Goal: Information Seeking & Learning: Learn about a topic

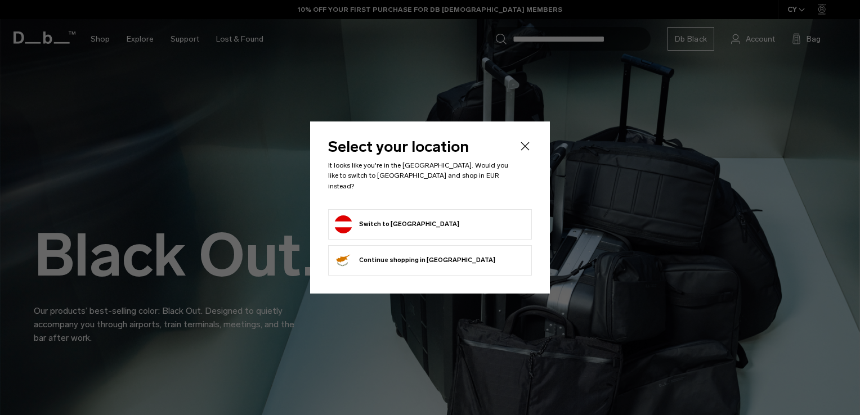
click at [462, 216] on form "Switch to [GEOGRAPHIC_DATA]" at bounding box center [429, 225] width 191 height 18
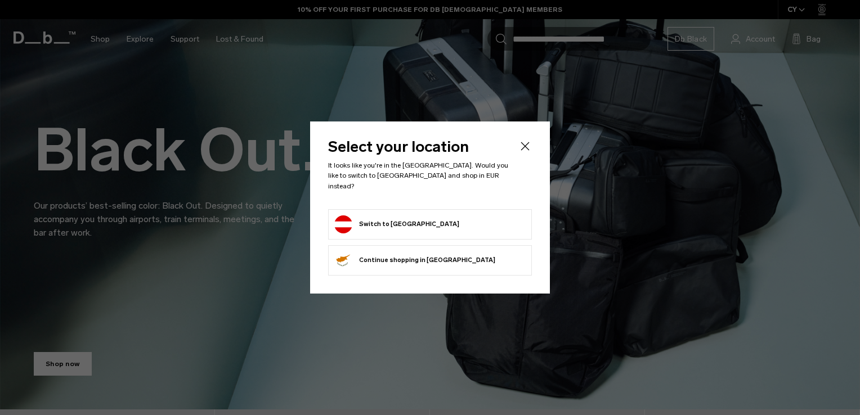
scroll to position [105, 0]
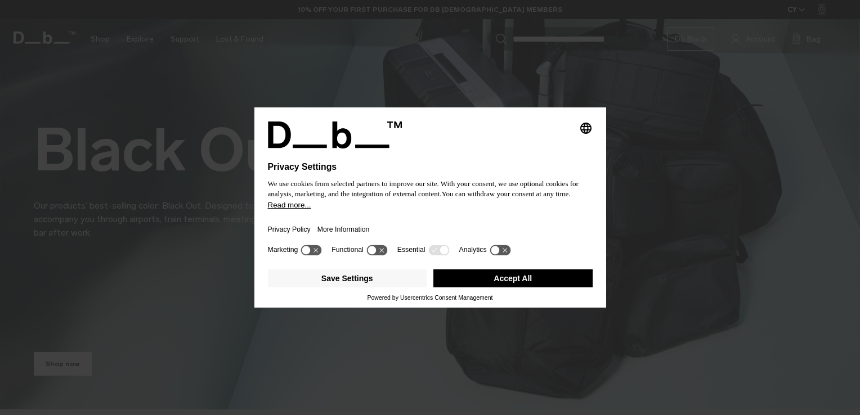
click at [502, 285] on button "Accept All" at bounding box center [512, 279] width 159 height 18
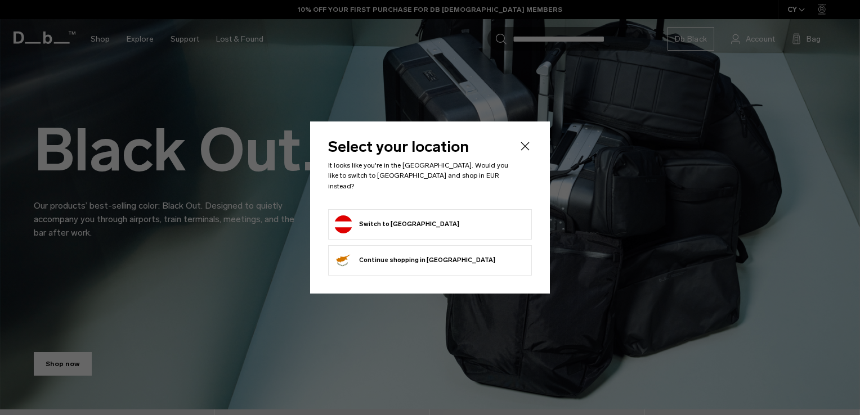
scroll to position [0, 0]
click at [441, 226] on form "Switch to Austria" at bounding box center [429, 225] width 191 height 18
click at [390, 220] on button "Switch to Austria" at bounding box center [396, 225] width 125 height 18
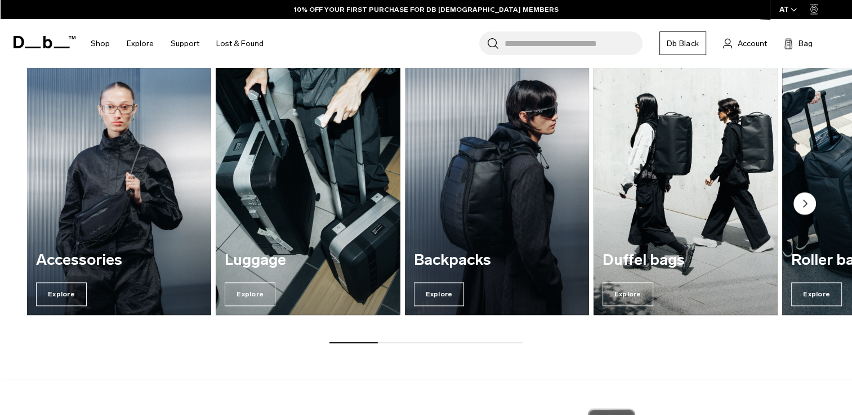
scroll to position [1348, 0]
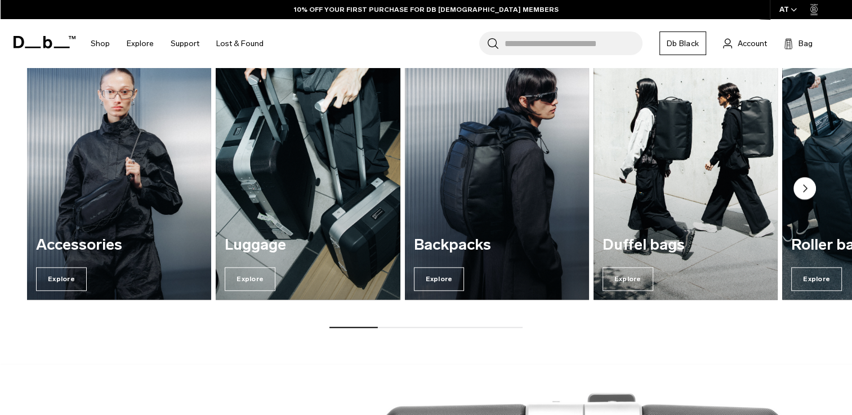
click at [805, 188] on icon "Next slide" at bounding box center [804, 188] width 3 height 7
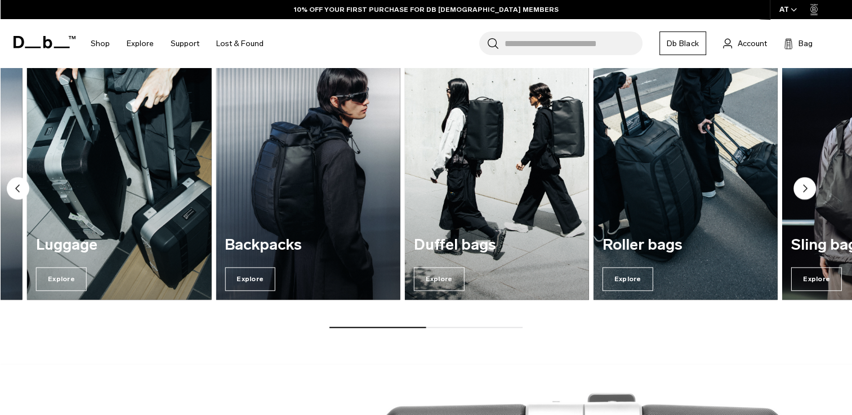
click at [805, 188] on icon "Next slide" at bounding box center [804, 188] width 3 height 7
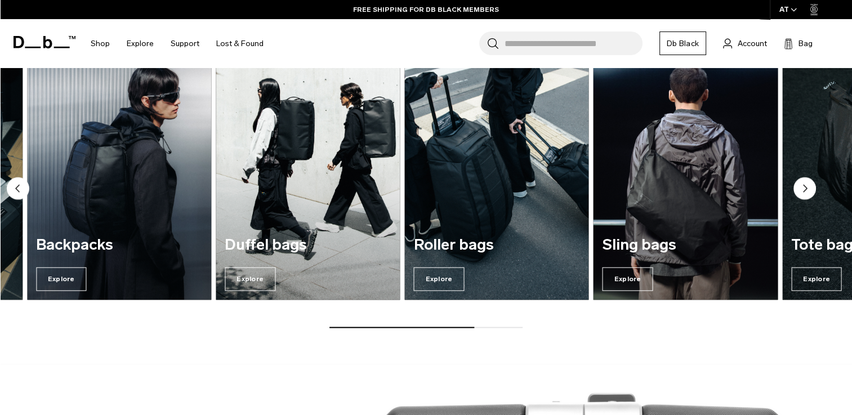
click at [805, 188] on icon "Next slide" at bounding box center [804, 188] width 3 height 7
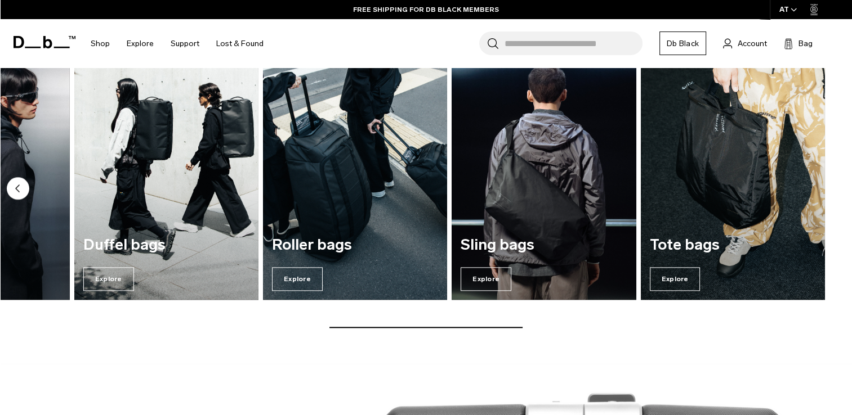
click at [23, 185] on circle "Previous slide" at bounding box center [18, 188] width 23 height 23
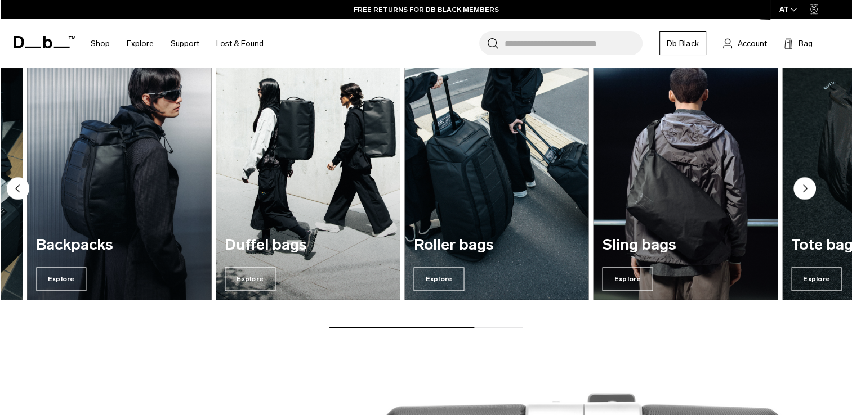
click at [107, 188] on img "3 / 7" at bounding box center [119, 175] width 190 height 256
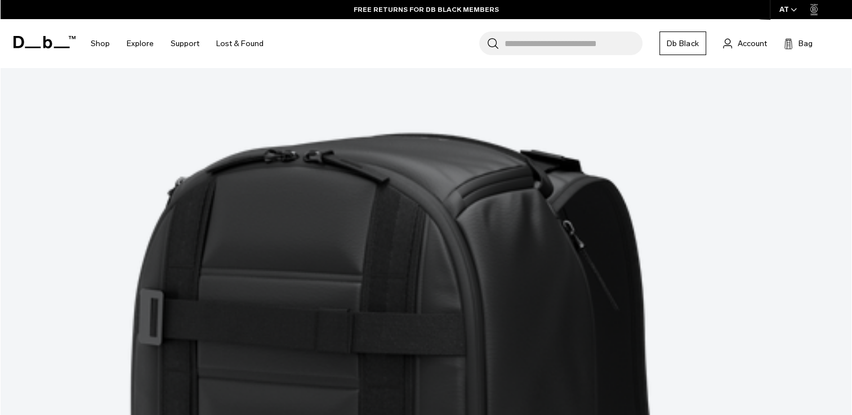
scroll to position [3384, 0]
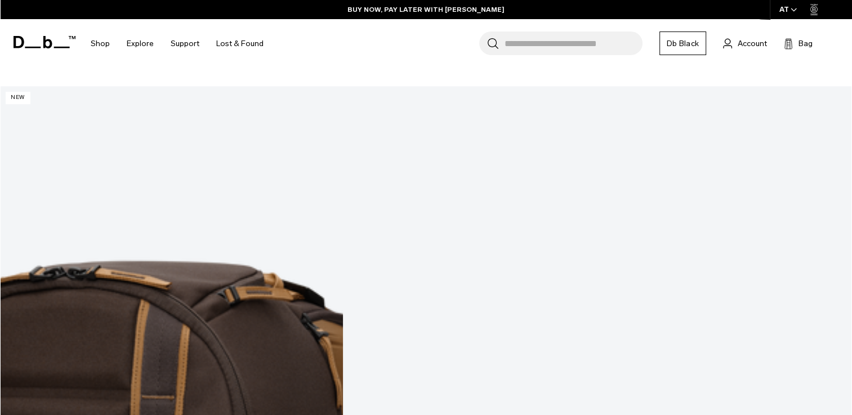
scroll to position [5372, 0]
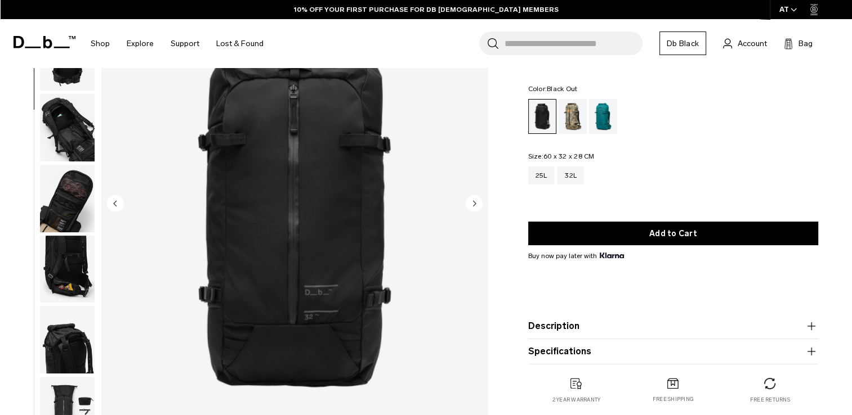
scroll to position [115, 0]
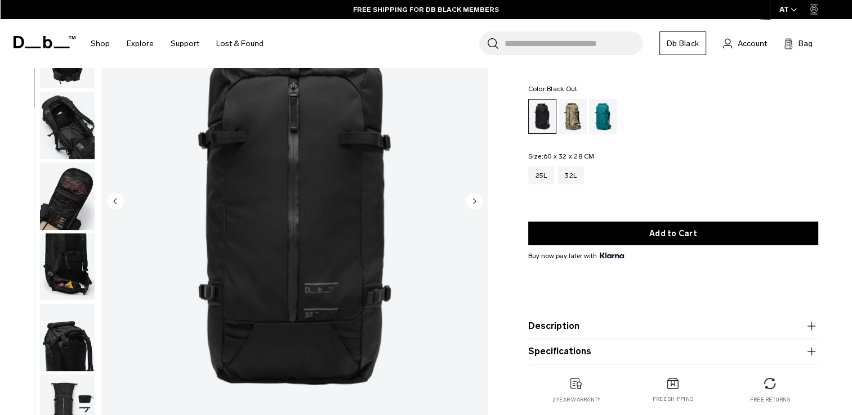
click at [62, 191] on img "button" at bounding box center [67, 197] width 55 height 68
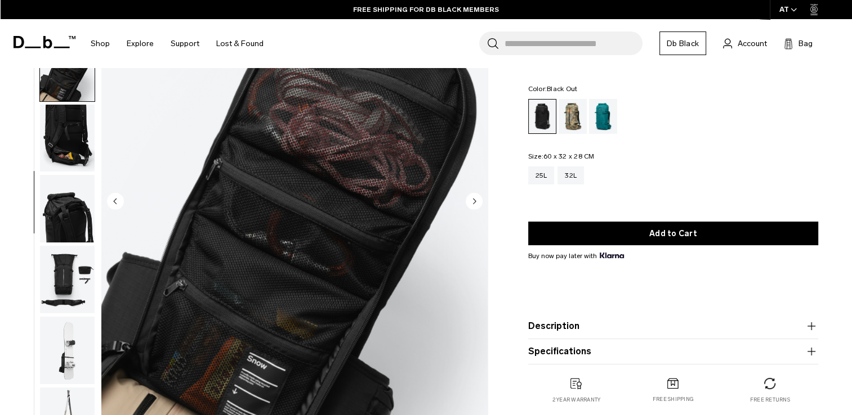
scroll to position [295, 0]
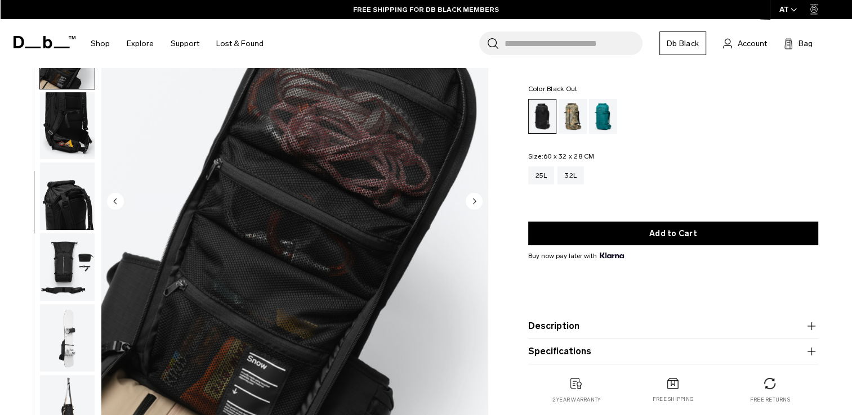
click at [59, 248] on img "button" at bounding box center [67, 268] width 55 height 68
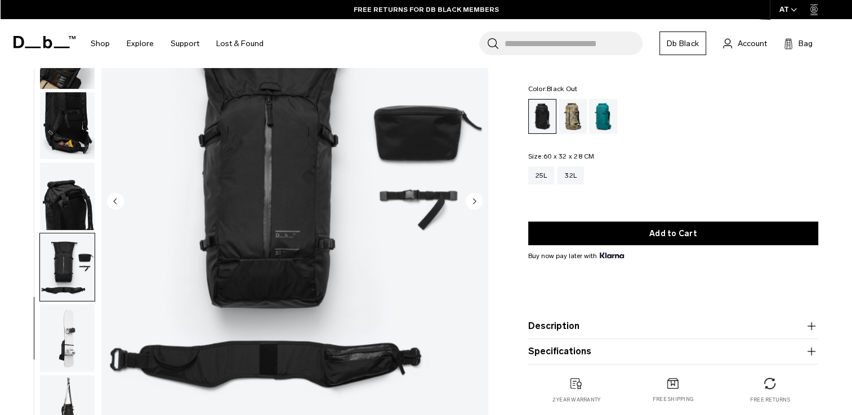
click at [63, 326] on img "button" at bounding box center [67, 339] width 55 height 68
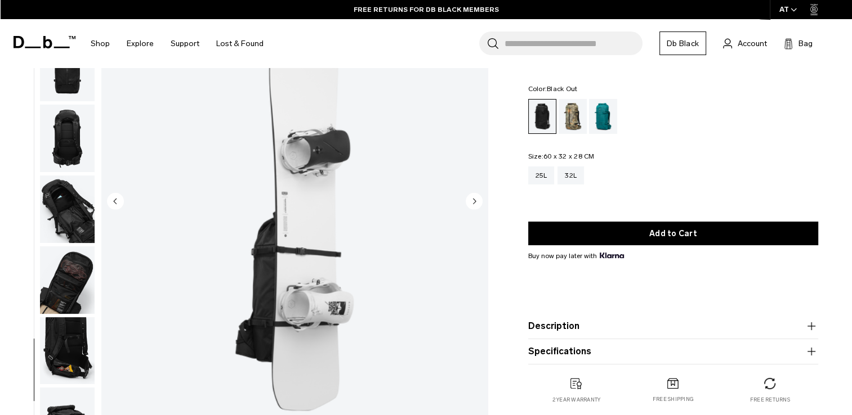
scroll to position [0, 0]
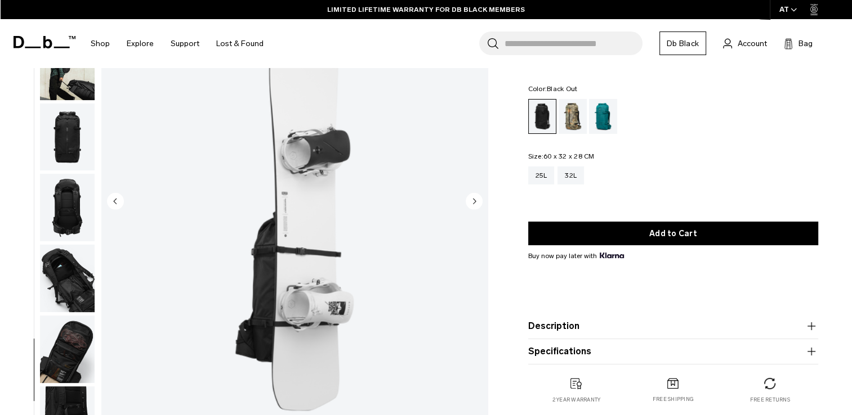
click at [74, 149] on img "button" at bounding box center [67, 138] width 55 height 68
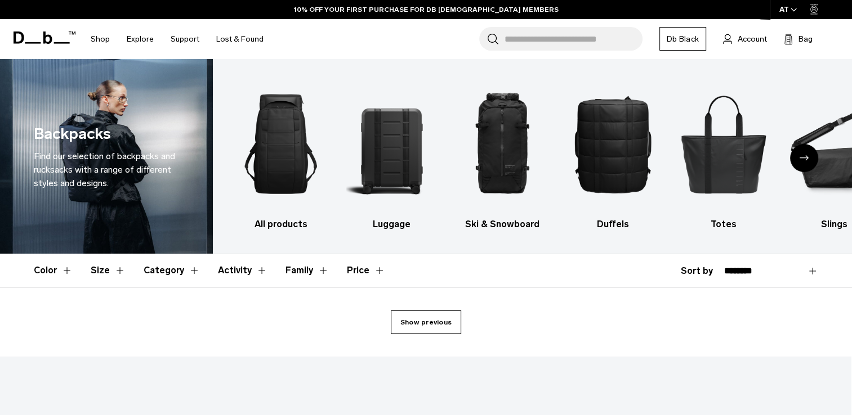
click at [408, 321] on link "Show previous" at bounding box center [426, 323] width 70 height 24
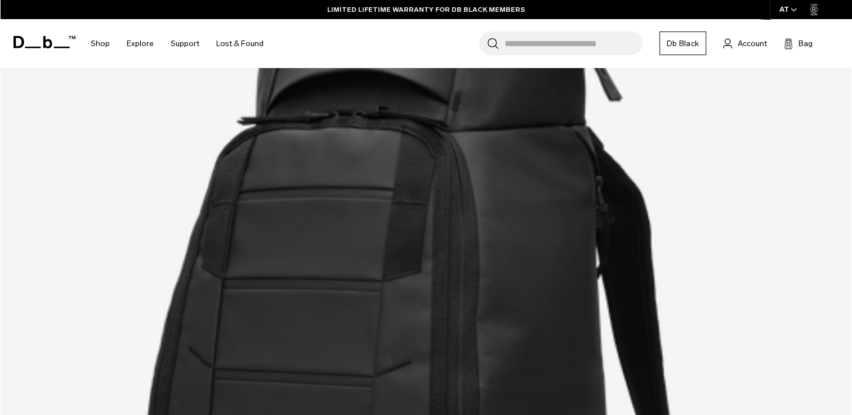
scroll to position [221, 0]
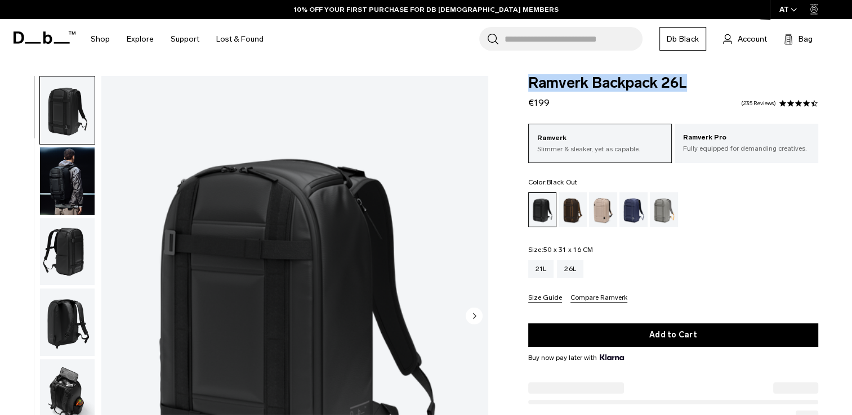
click at [46, 172] on img "button" at bounding box center [67, 181] width 55 height 68
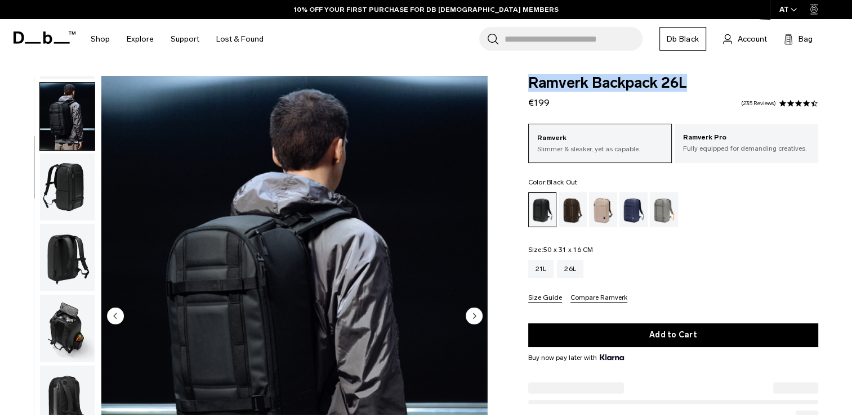
scroll to position [71, 0]
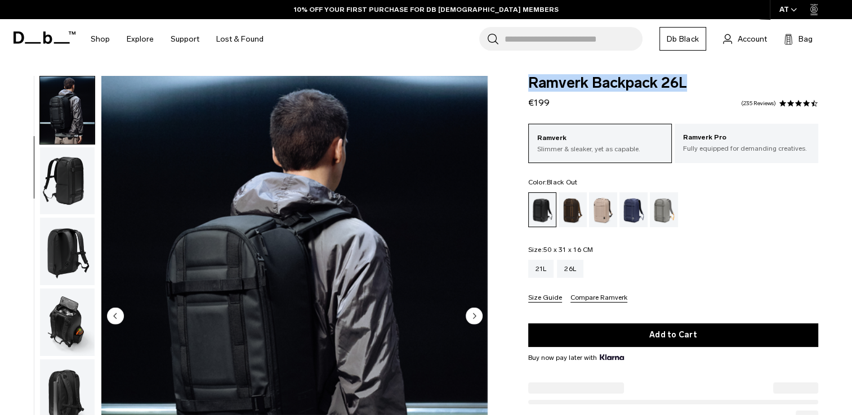
click at [62, 256] on img "button" at bounding box center [67, 252] width 55 height 68
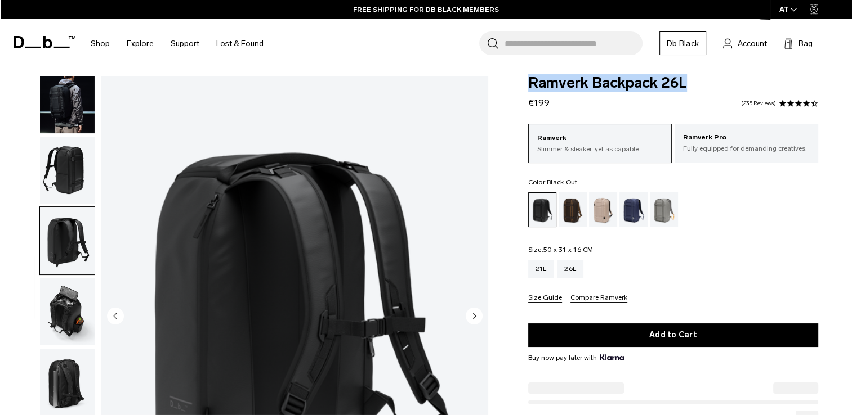
scroll to position [139, 0]
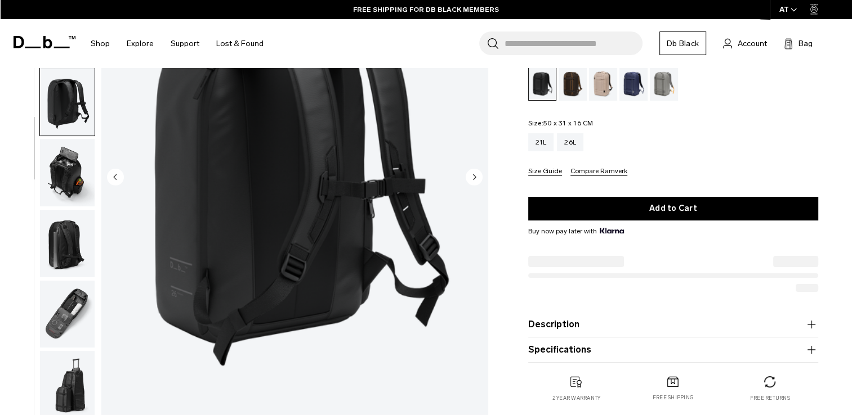
click at [62, 256] on img "button" at bounding box center [67, 244] width 55 height 68
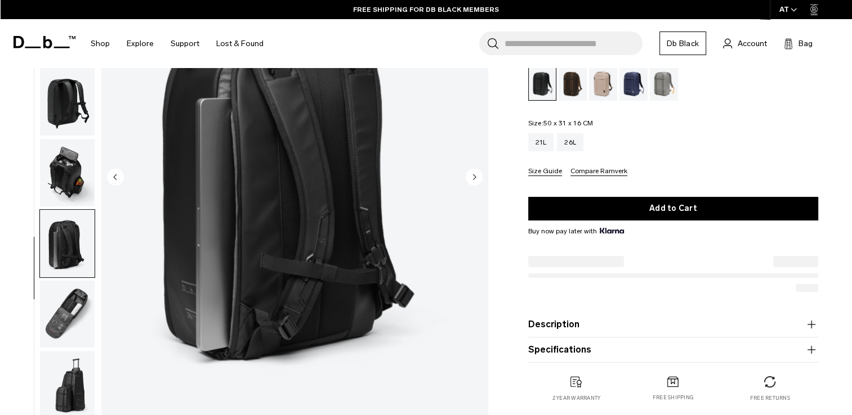
scroll to position [0, 0]
